Goal: Check status: Check status

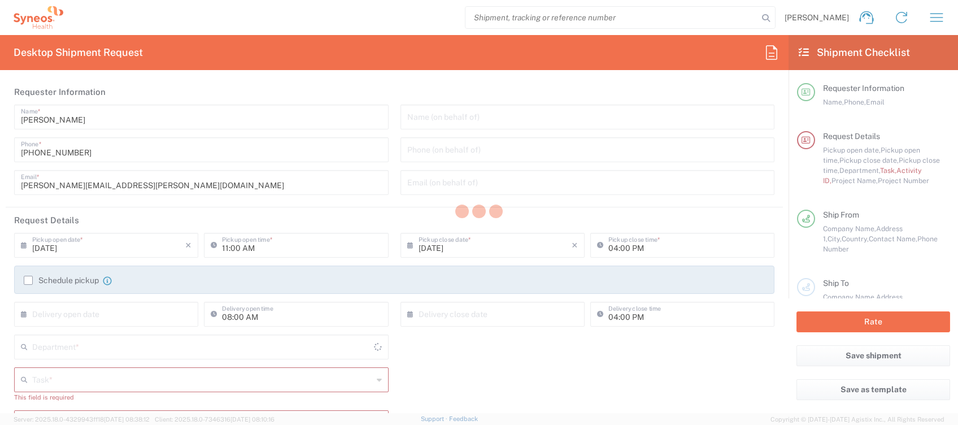
type input "[GEOGRAPHIC_DATA]"
type input "4510"
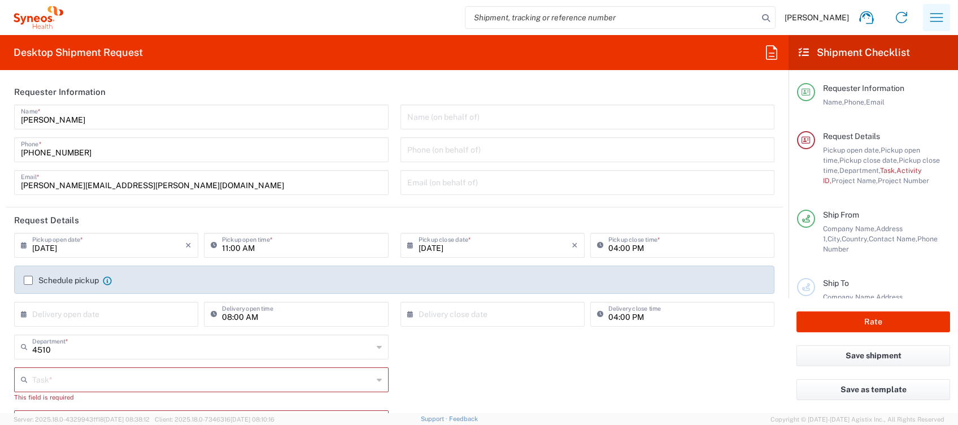
type input "Syneos Health Clinical [GEOGRAPHIC_DATA]"
click at [936, 20] on icon "button" at bounding box center [937, 17] width 18 height 18
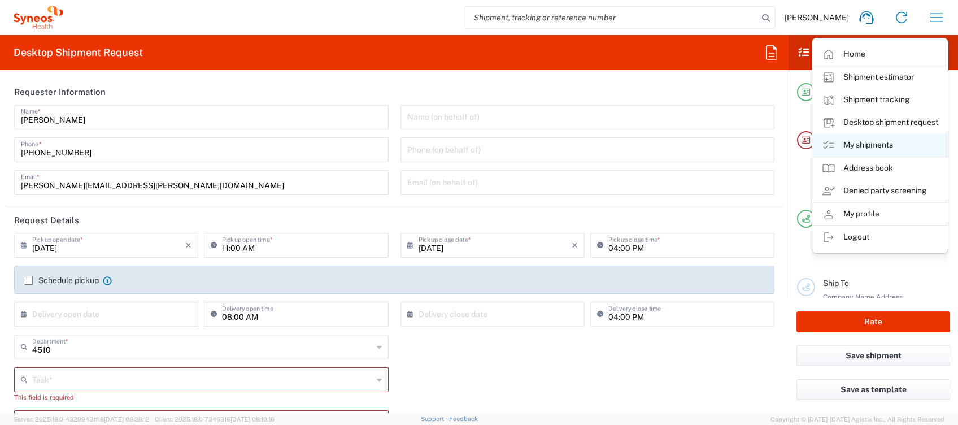
click at [886, 147] on link "My shipments" at bounding box center [880, 145] width 134 height 23
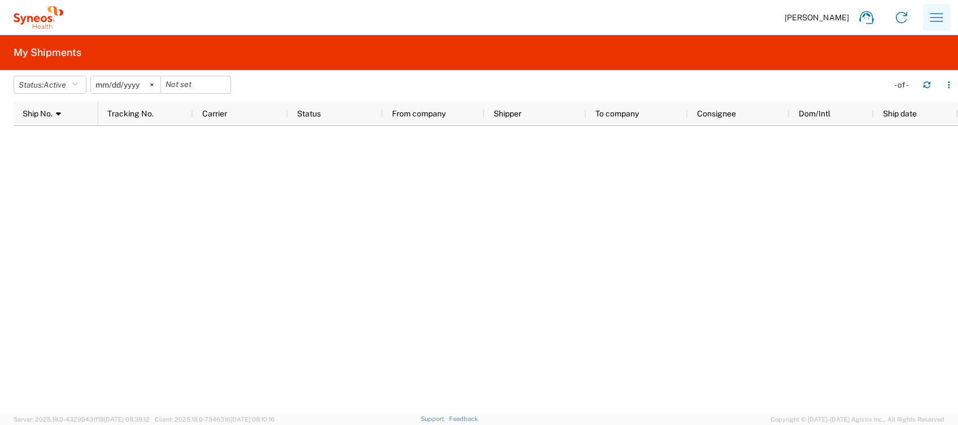
click at [936, 19] on icon "button" at bounding box center [937, 17] width 18 height 18
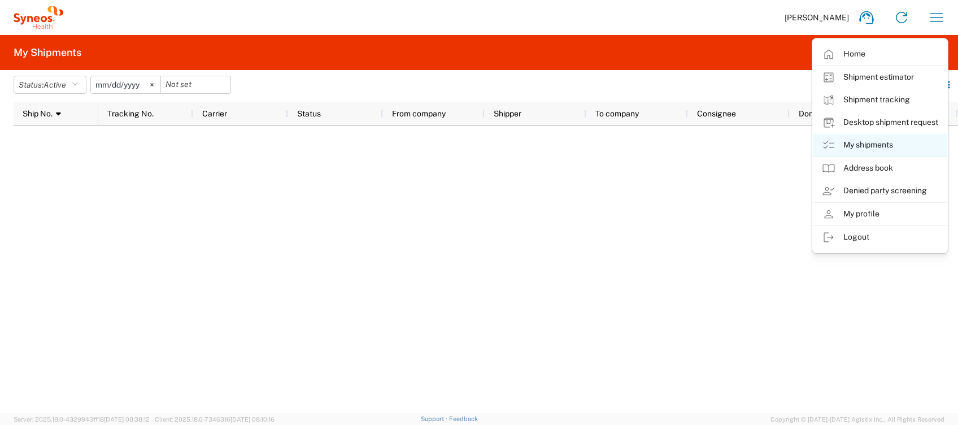
click at [883, 147] on link "My shipments" at bounding box center [880, 145] width 134 height 23
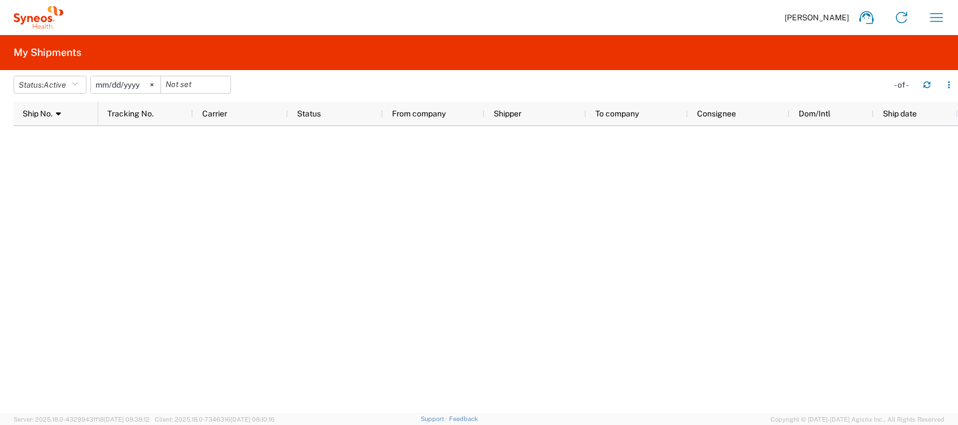
click at [538, 216] on div at bounding box center [528, 269] width 860 height 287
click at [929, 19] on icon "button" at bounding box center [937, 17] width 18 height 18
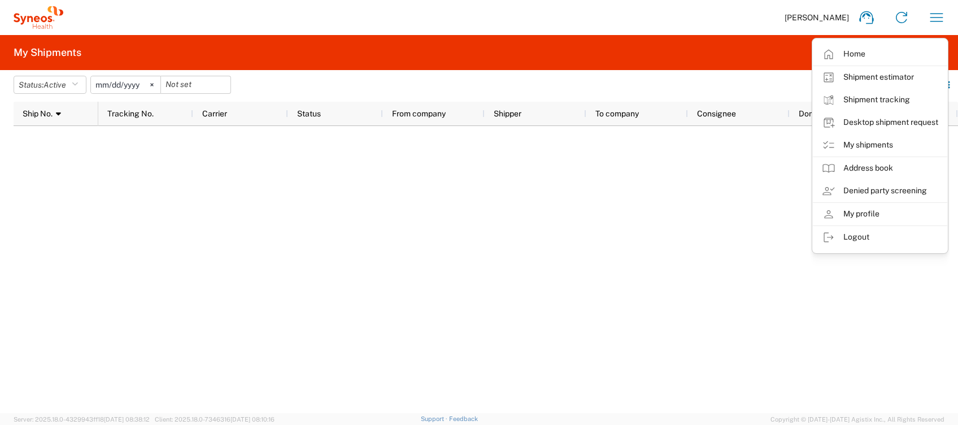
click at [883, 142] on link "My shipments" at bounding box center [880, 145] width 134 height 23
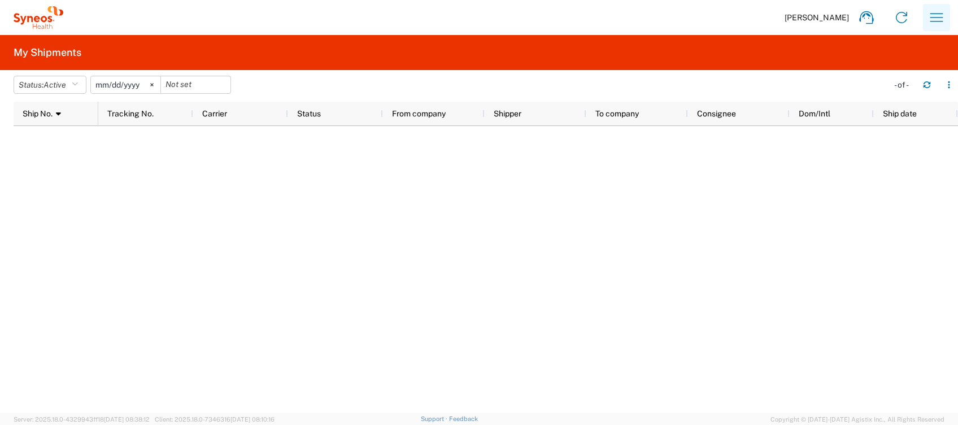
click at [933, 18] on icon "button" at bounding box center [937, 17] width 13 height 8
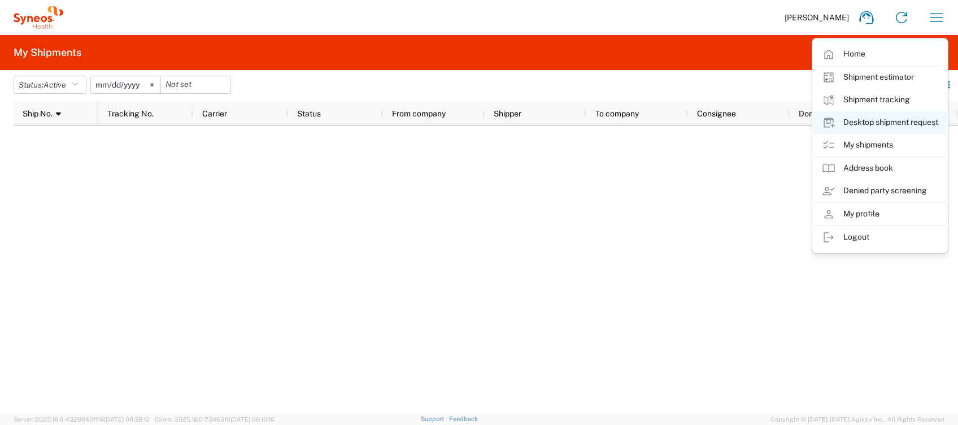
click at [893, 127] on link "Desktop shipment request" at bounding box center [880, 122] width 134 height 23
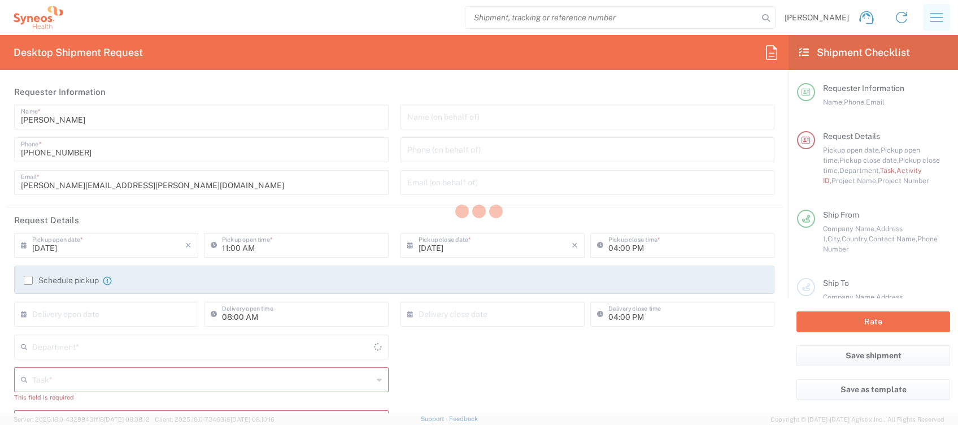
type input "4510"
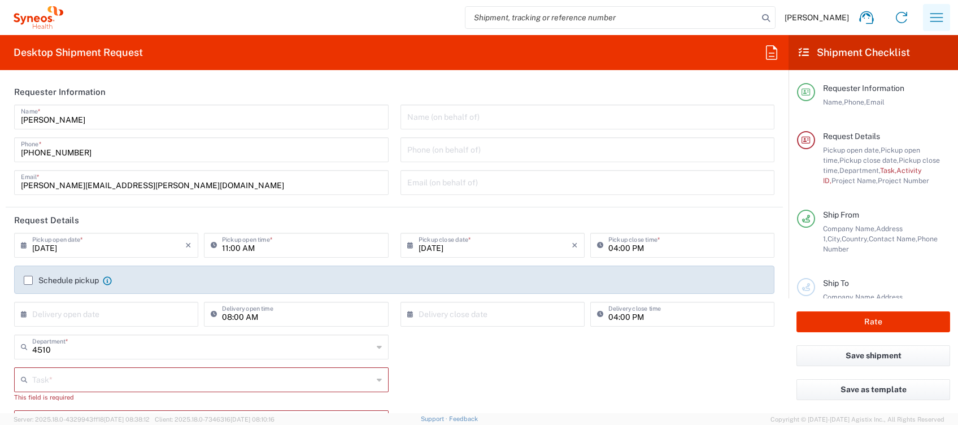
click at [931, 22] on icon "button" at bounding box center [937, 17] width 18 height 18
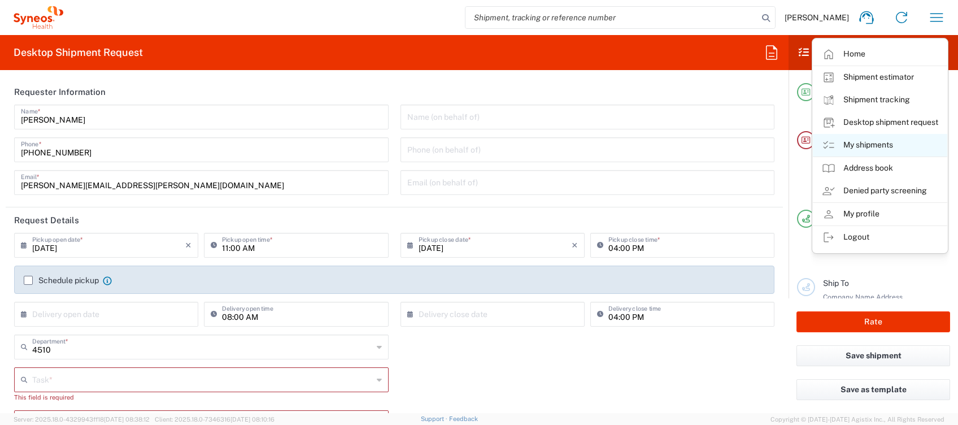
click at [886, 138] on link "My shipments" at bounding box center [880, 145] width 134 height 23
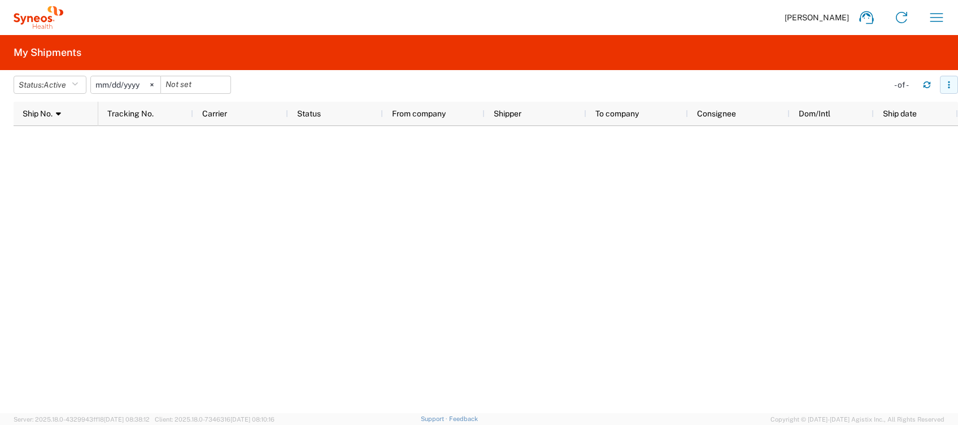
click at [950, 87] on icon "button" at bounding box center [949, 85] width 8 height 8
click at [766, 197] on div at bounding box center [528, 269] width 860 height 287
click at [79, 112] on div "Ship No. 1" at bounding box center [58, 114] width 71 height 18
drag, startPoint x: 947, startPoint y: 16, endPoint x: 943, endPoint y: 23, distance: 7.8
click at [946, 16] on button "button" at bounding box center [936, 17] width 27 height 27
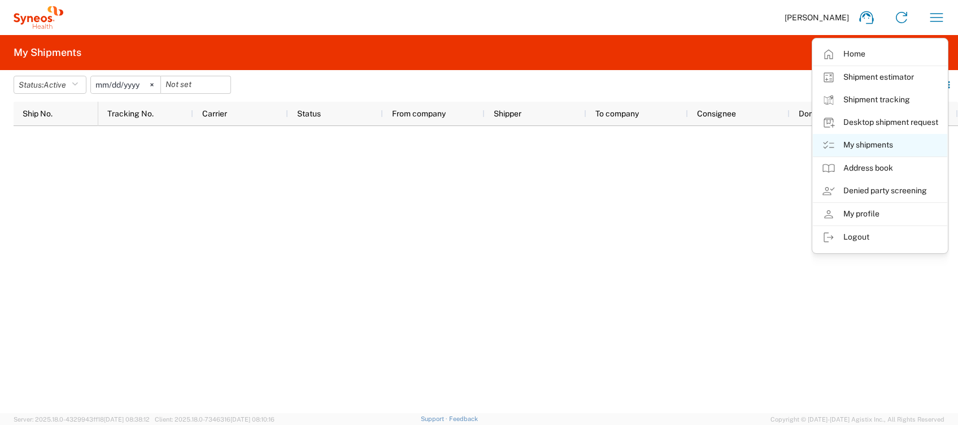
click at [876, 145] on link "My shipments" at bounding box center [880, 145] width 134 height 23
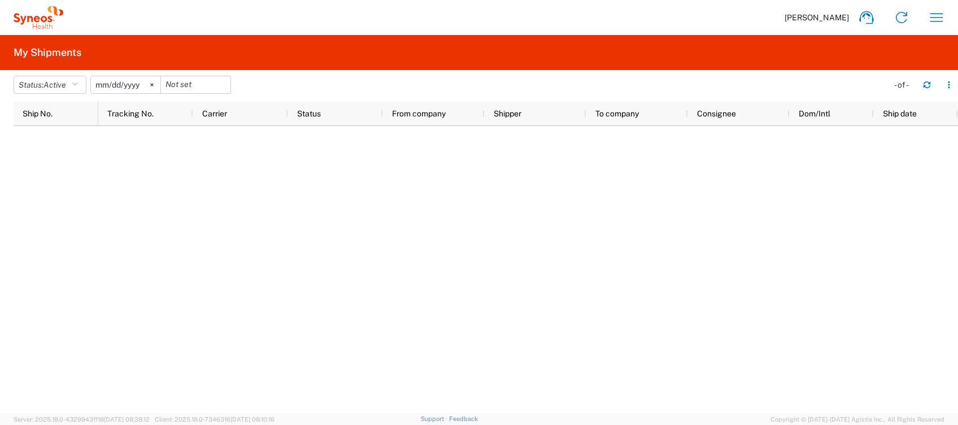
click at [154, 83] on icon at bounding box center [151, 84] width 3 height 3
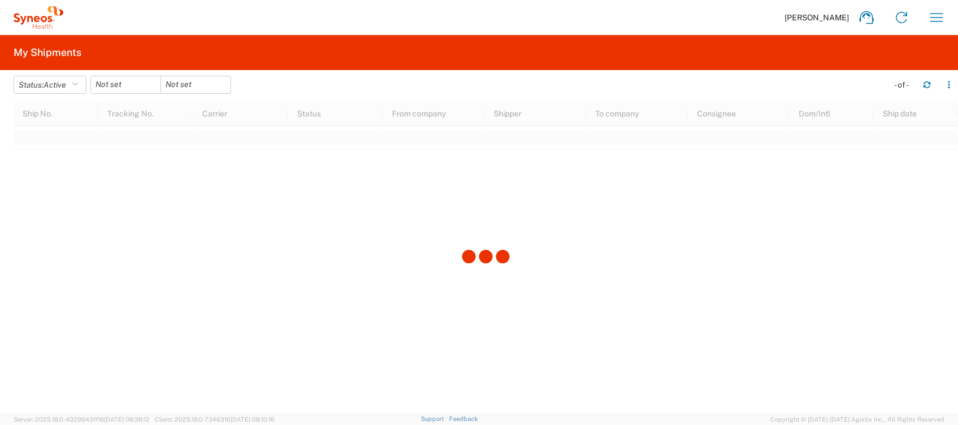
click at [190, 231] on div at bounding box center [486, 257] width 945 height 311
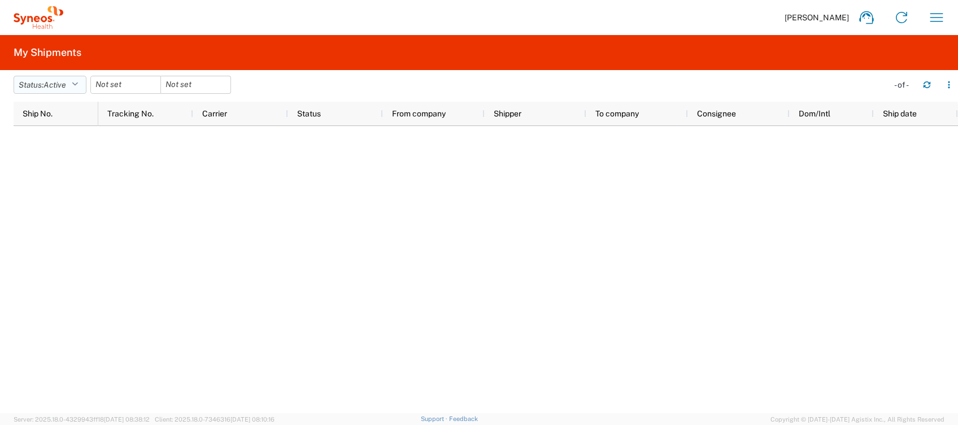
click at [69, 92] on button "Status: Active" at bounding box center [50, 85] width 73 height 18
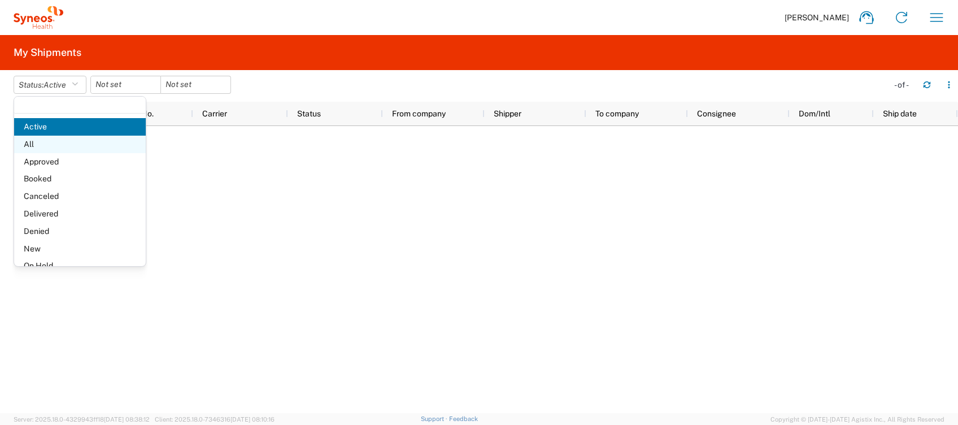
click at [56, 140] on span "All" at bounding box center [80, 145] width 132 height 18
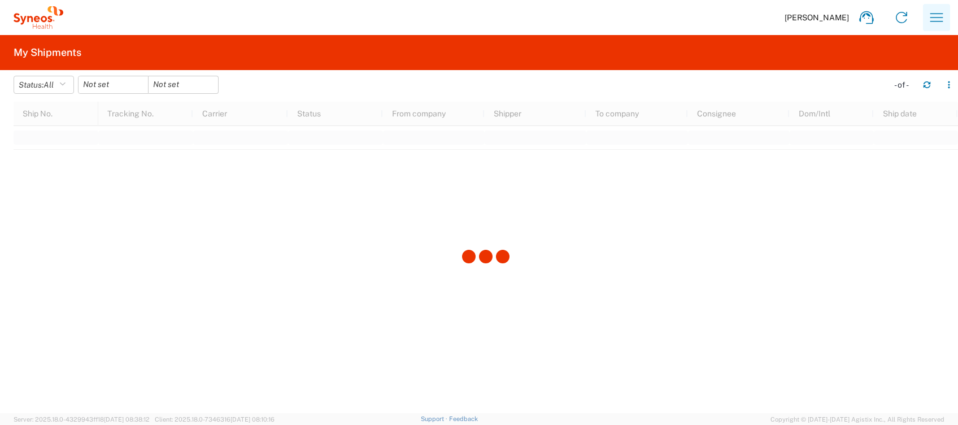
click at [932, 21] on icon "button" at bounding box center [937, 17] width 13 height 8
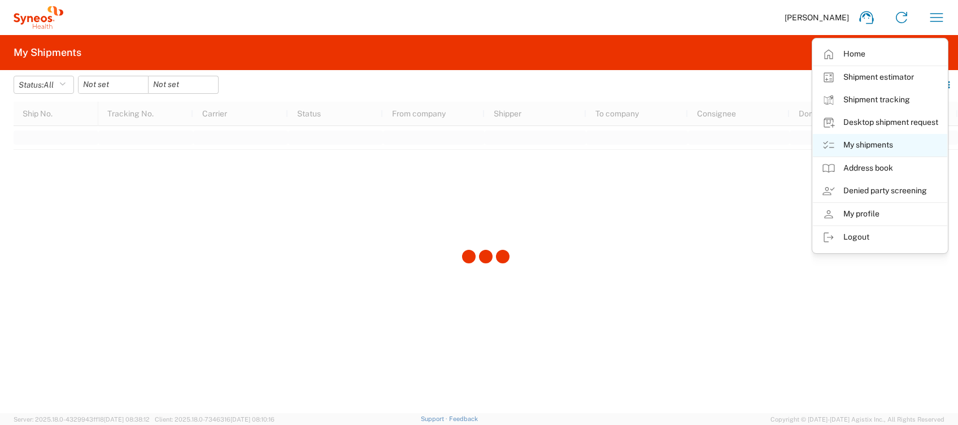
click at [886, 150] on link "My shipments" at bounding box center [880, 145] width 134 height 23
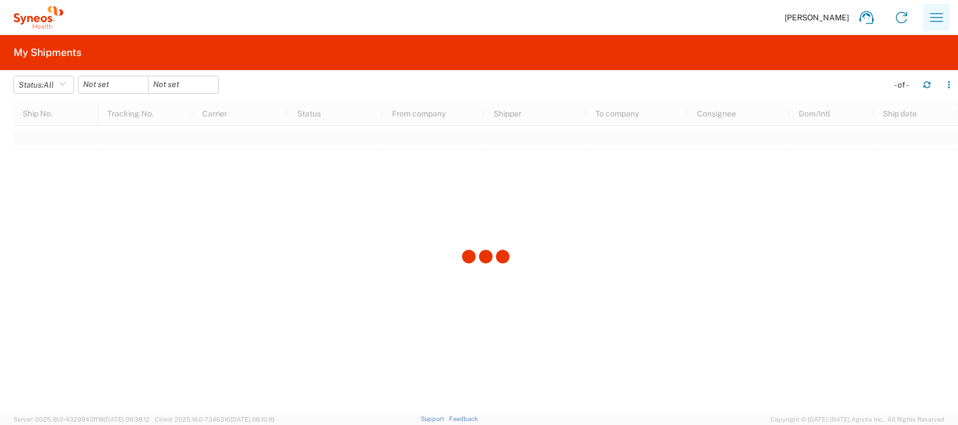
click at [941, 21] on icon "button" at bounding box center [937, 17] width 13 height 8
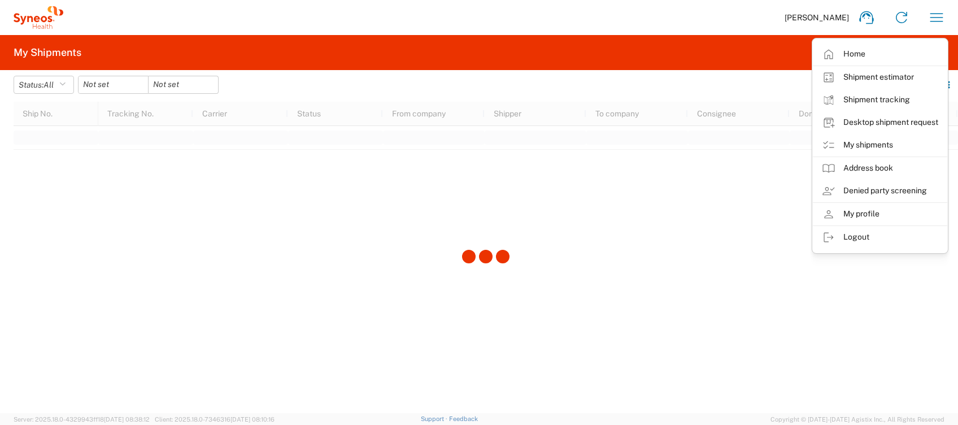
click at [922, 125] on link "Desktop shipment request" at bounding box center [880, 122] width 134 height 23
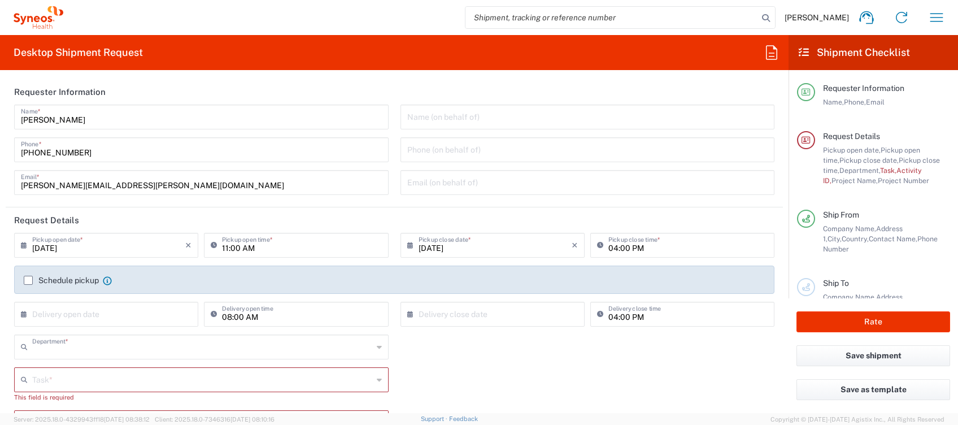
type input "4510"
click at [936, 15] on icon "button" at bounding box center [937, 17] width 18 height 18
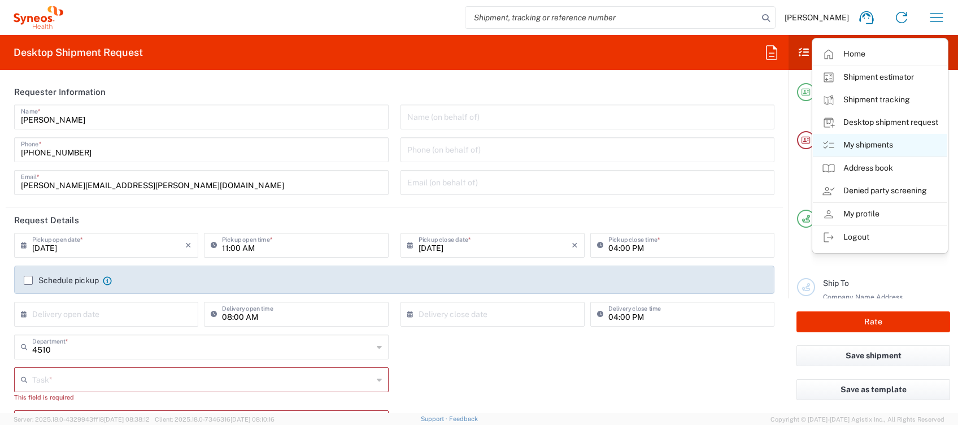
click at [879, 150] on link "My shipments" at bounding box center [880, 145] width 134 height 23
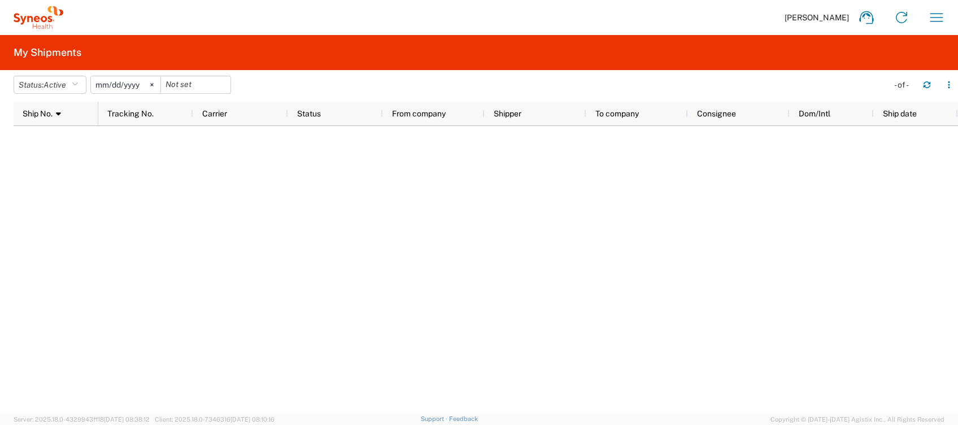
click at [359, 281] on div at bounding box center [528, 269] width 860 height 287
click at [359, 153] on div at bounding box center [528, 269] width 860 height 287
click at [81, 86] on button "Status: Active" at bounding box center [50, 85] width 73 height 18
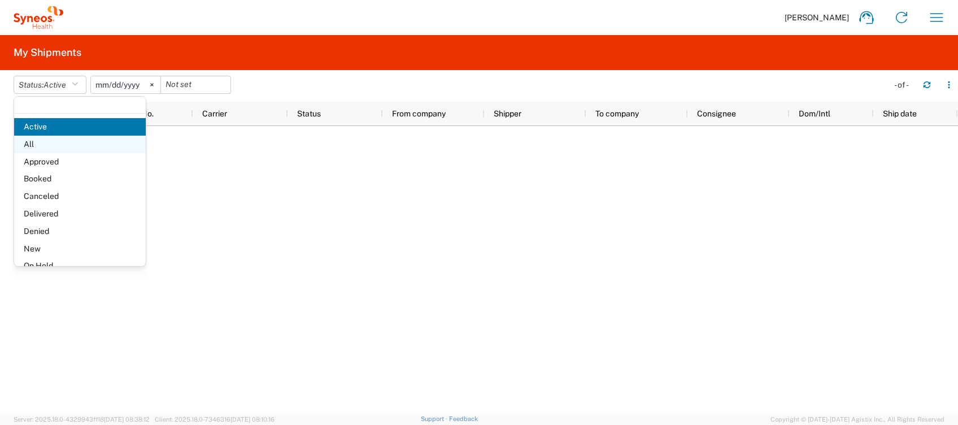
click at [59, 144] on span "All" at bounding box center [80, 145] width 132 height 18
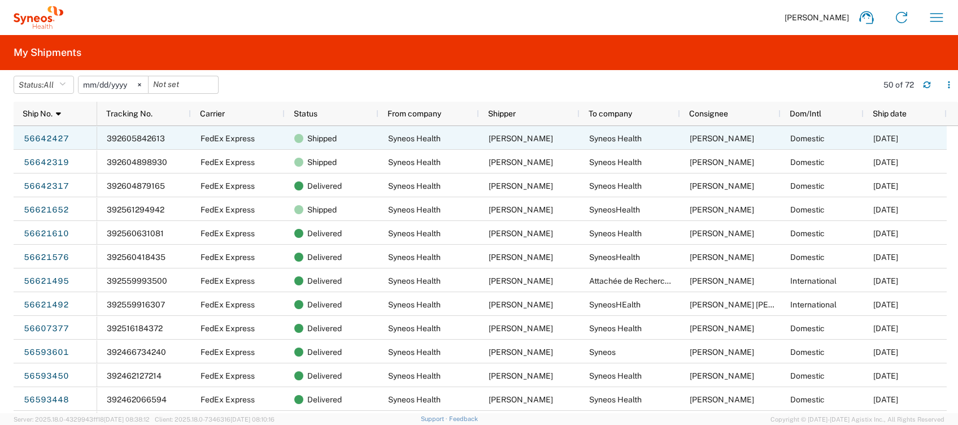
click at [43, 136] on link "56642427" at bounding box center [46, 139] width 46 height 18
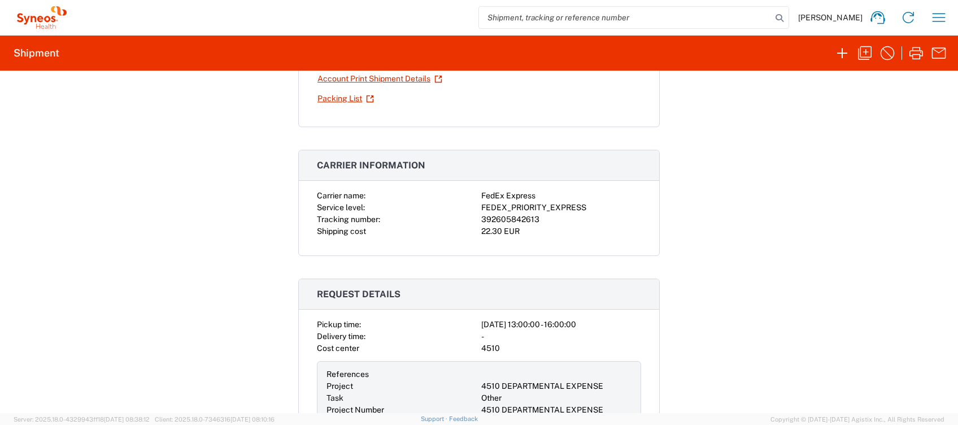
scroll to position [150, 0]
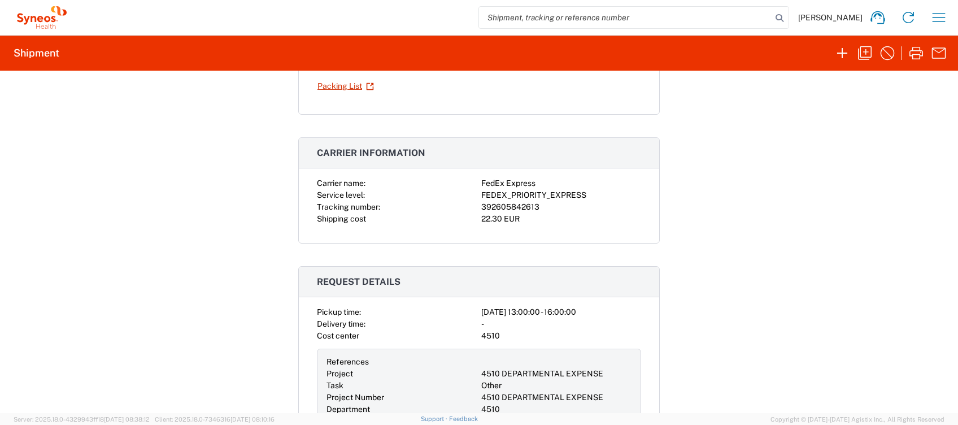
click at [533, 208] on div "392605842613" at bounding box center [561, 207] width 160 height 12
click at [534, 203] on div "392605842613" at bounding box center [561, 207] width 160 height 12
drag, startPoint x: 534, startPoint y: 206, endPoint x: 476, endPoint y: 208, distance: 58.2
click at [481, 208] on div "392605842613" at bounding box center [561, 207] width 160 height 12
copy div "392605842613"
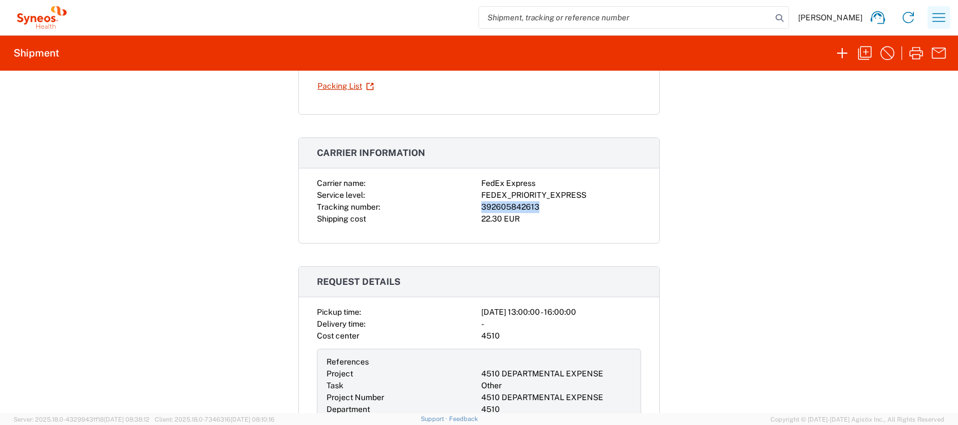
click at [936, 17] on icon "button" at bounding box center [939, 17] width 18 height 18
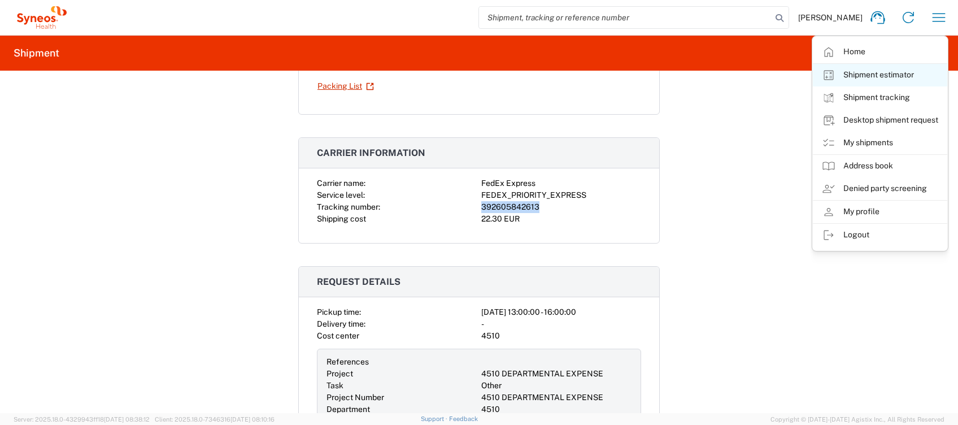
click at [899, 76] on link "Shipment estimator" at bounding box center [880, 75] width 134 height 23
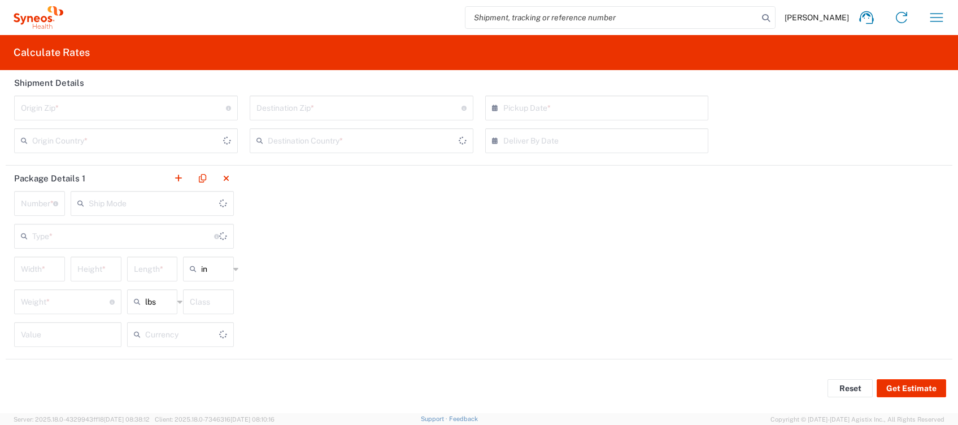
type input "[GEOGRAPHIC_DATA]"
type input "US Dollar"
type input "[GEOGRAPHIC_DATA]"
click at [931, 16] on icon "button" at bounding box center [937, 17] width 18 height 18
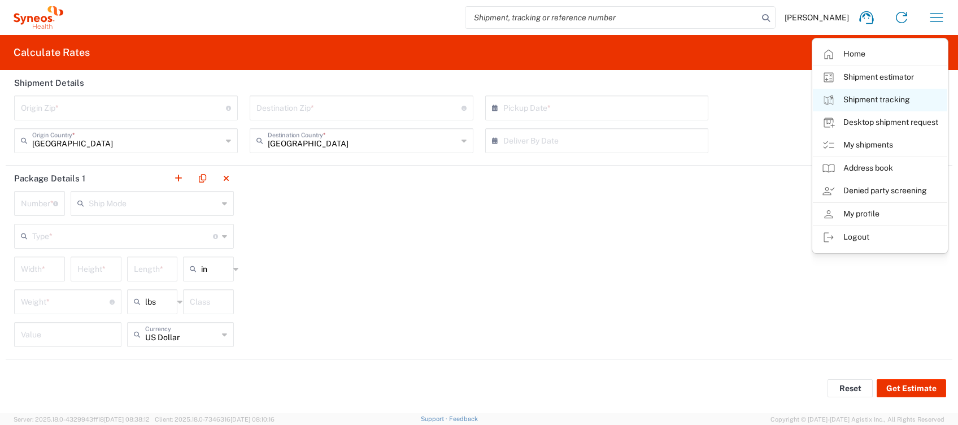
click at [921, 99] on link "Shipment tracking" at bounding box center [880, 100] width 134 height 23
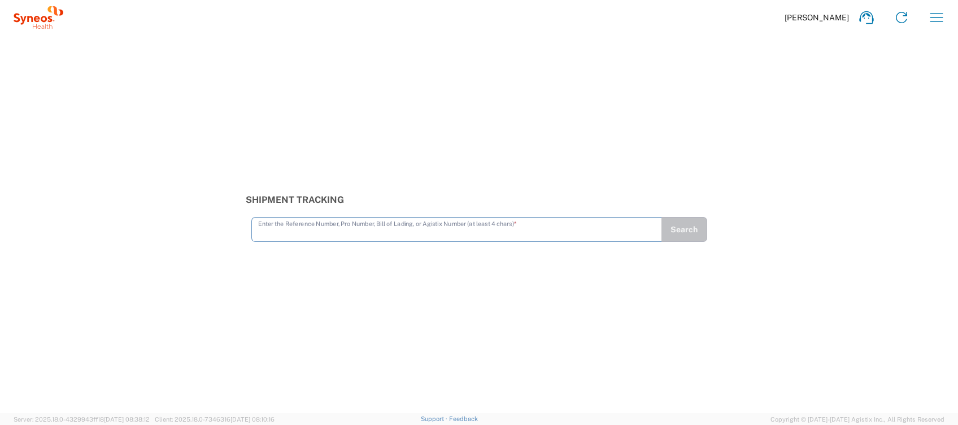
click at [415, 221] on input "text" at bounding box center [456, 229] width 397 height 20
type input "392605842613"
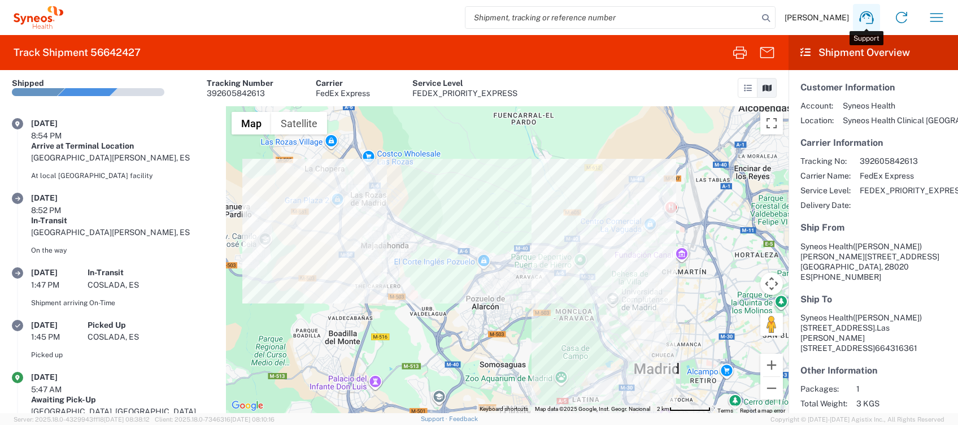
click at [869, 20] on icon at bounding box center [867, 17] width 18 height 18
click at [91, 169] on div "At local [GEOGRAPHIC_DATA] facility" at bounding box center [122, 176] width 183 height 18
click at [95, 150] on div "Arrive at Terminal Location [GEOGRAPHIC_DATA][PERSON_NAME], [GEOGRAPHIC_DATA]" at bounding box center [122, 152] width 183 height 23
click at [125, 102] on article "Shipped Tracking Number 392605842613 Carrier FedEx Express Service Level FEDEX_…" at bounding box center [265, 88] width 506 height 36
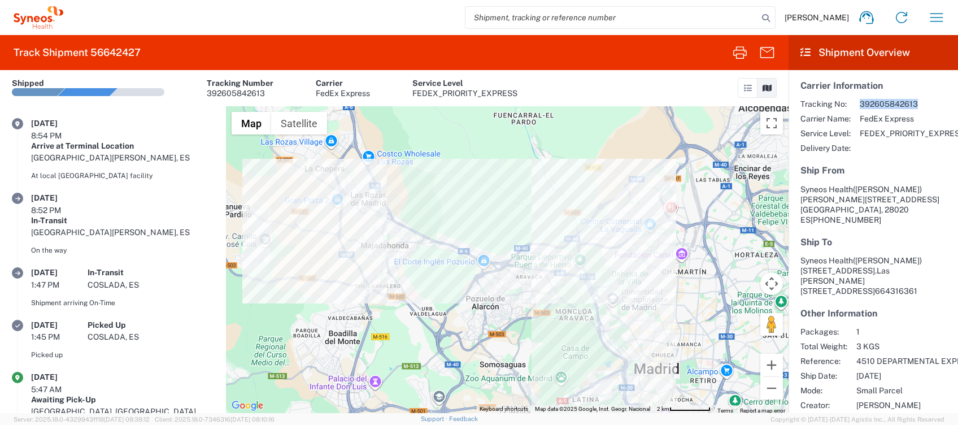
drag, startPoint x: 921, startPoint y: 105, endPoint x: 862, endPoint y: 106, distance: 59.3
click at [862, 106] on span "392605842613" at bounding box center [912, 104] width 105 height 10
copy span "392605842613"
